Goal: Find specific page/section: Find specific page/section

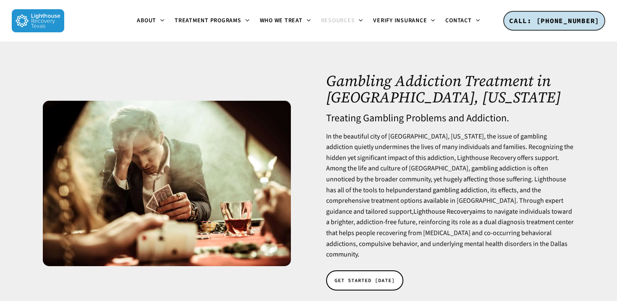
click at [513, 26] on ul "About About Lighthouse Meet the Lighthouse Treatment Team. Treatment Philosophy…" at bounding box center [308, 21] width 489 height 42
drag, startPoint x: 607, startPoint y: 20, endPoint x: 599, endPoint y: 20, distance: 7.6
click at [599, 20] on div "Menu About About Lighthouse Meet the Lighthouse Treatment Team. Treatment Philo…" at bounding box center [308, 21] width 617 height 42
copy nav "Get Started Begin your recovery journey [DATE]. Referring Professionals Connect…"
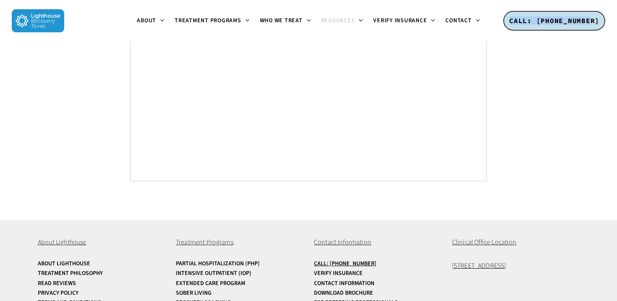
scroll to position [4187, 0]
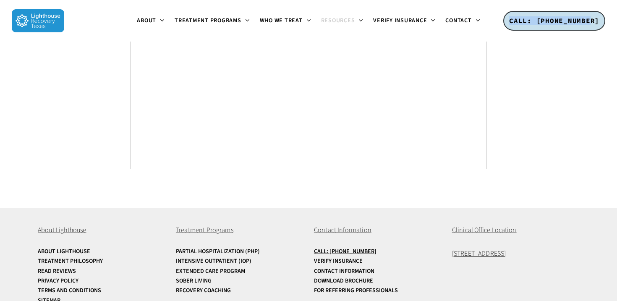
drag, startPoint x: 446, startPoint y: 229, endPoint x: 579, endPoint y: 238, distance: 133.4
click at [579, 238] on div "About Lighthouse About Lighthouse Treatment Philosophy Read Reviews Privacy Pol…" at bounding box center [309, 265] width 542 height 114
drag, startPoint x: 554, startPoint y: 236, endPoint x: 449, endPoint y: 233, distance: 105.0
click at [449, 233] on div "About Lighthouse About Lighthouse Treatment Philosophy Read Reviews Privacy Pol…" at bounding box center [309, 265] width 542 height 114
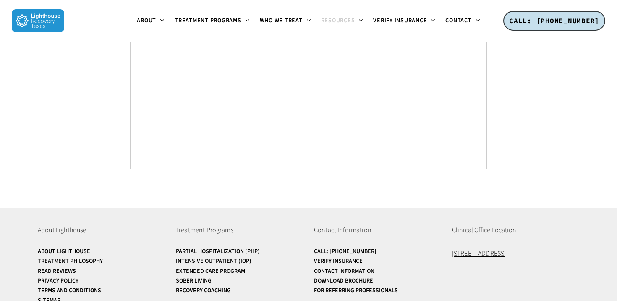
copy span "[STREET_ADDRESS]"
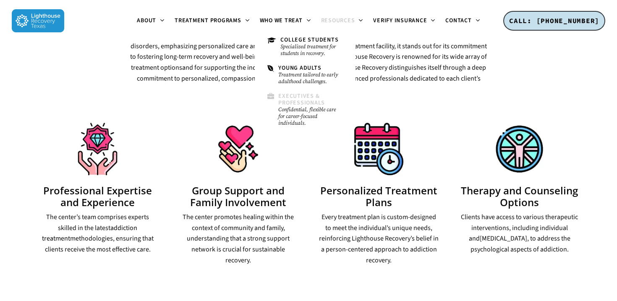
scroll to position [840, 0]
